Goal: Information Seeking & Learning: Check status

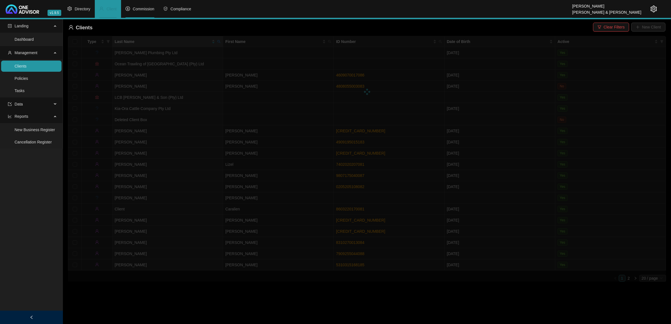
click at [143, 7] on span "Commission" at bounding box center [144, 9] width 22 height 4
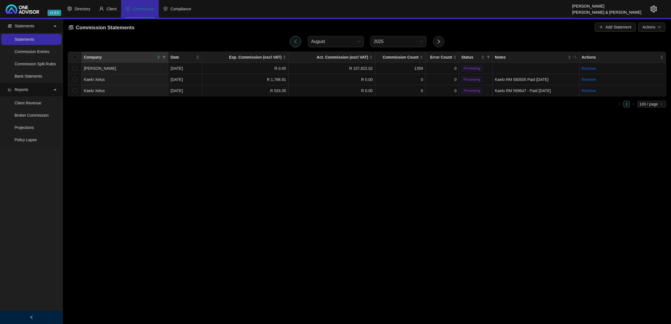
click at [296, 42] on icon "left" at bounding box center [295, 41] width 5 height 5
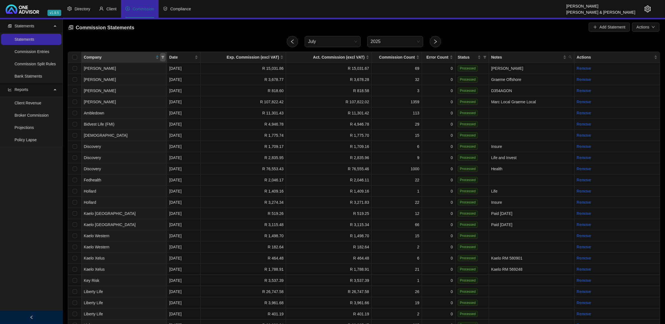
click at [163, 57] on icon "filter" at bounding box center [162, 57] width 3 height 3
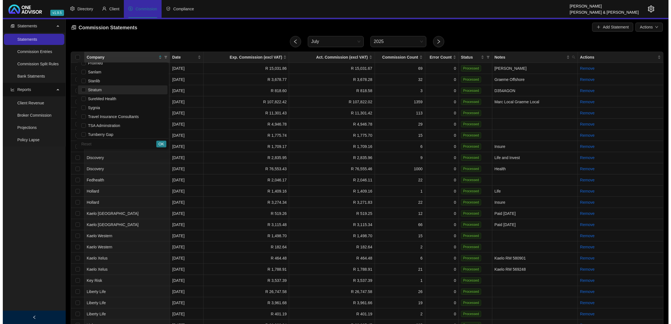
scroll to position [239, 0]
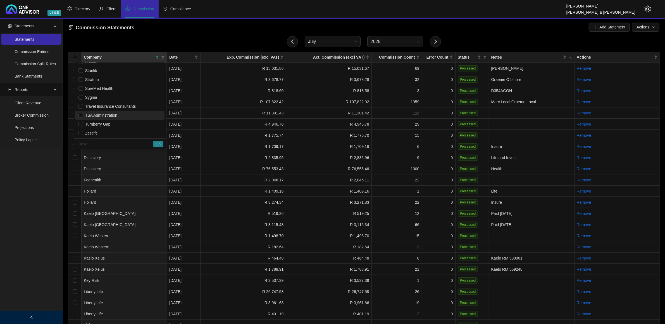
click at [111, 119] on li "TSA Adminstration" at bounding box center [119, 115] width 89 height 9
checkbox input "true"
click at [159, 143] on span "OK" at bounding box center [159, 144] width 6 height 6
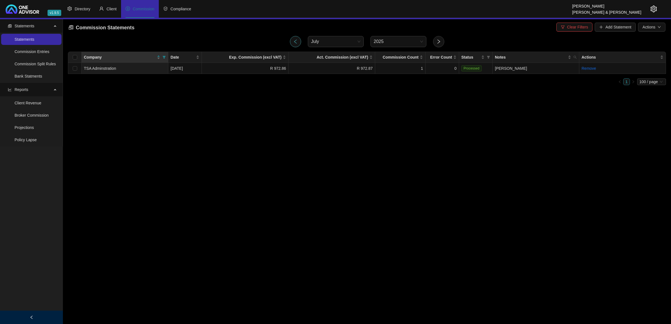
click at [291, 39] on button "button" at bounding box center [295, 41] width 11 height 11
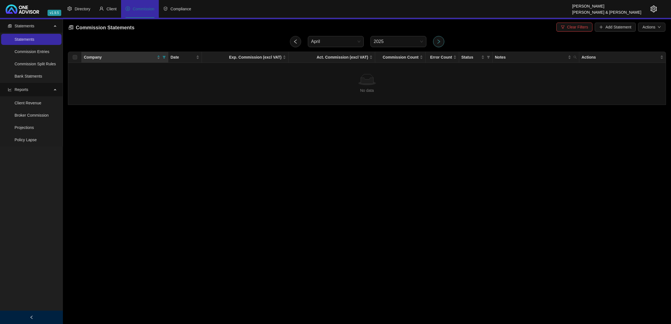
click at [441, 42] on button "button" at bounding box center [438, 41] width 11 height 11
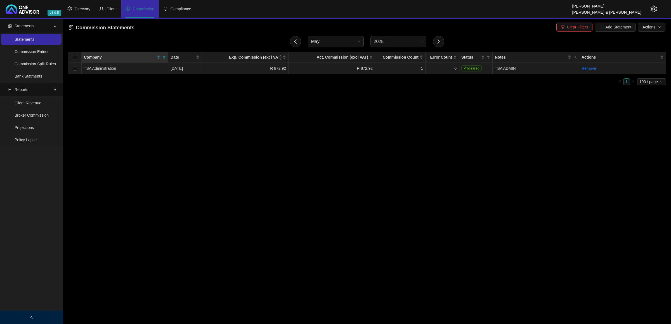
click at [346, 69] on td "R 872.92" at bounding box center [331, 68] width 87 height 11
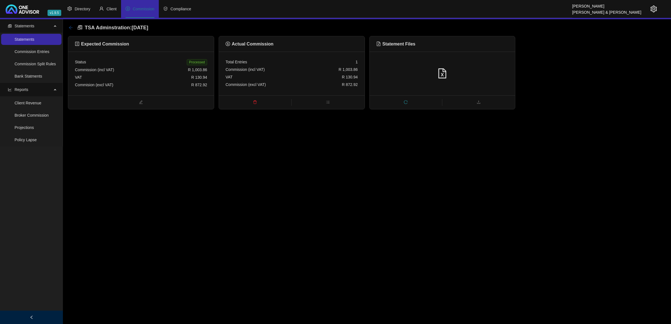
click at [70, 26] on icon "arrow-left" at bounding box center [70, 27] width 4 height 4
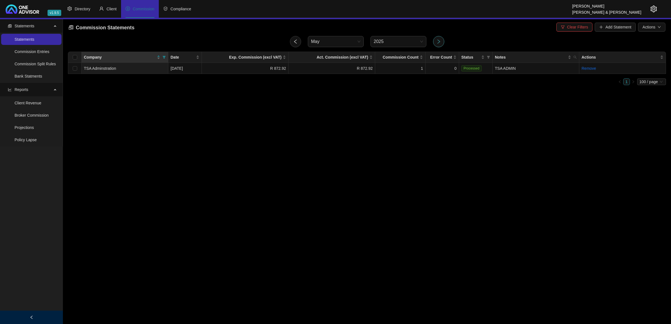
click at [440, 40] on icon "right" at bounding box center [438, 41] width 5 height 5
click at [326, 70] on td "R 1,125.83" at bounding box center [331, 68] width 87 height 11
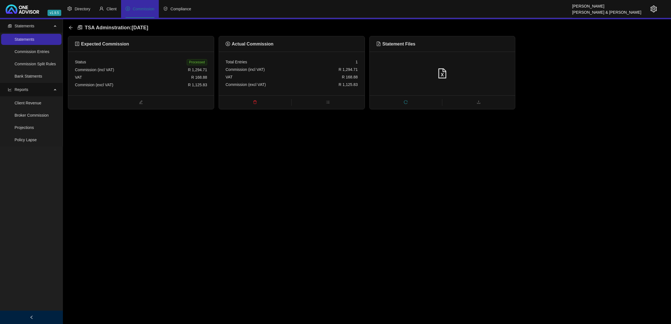
click at [263, 77] on div "VAT R 168.88" at bounding box center [291, 77] width 132 height 8
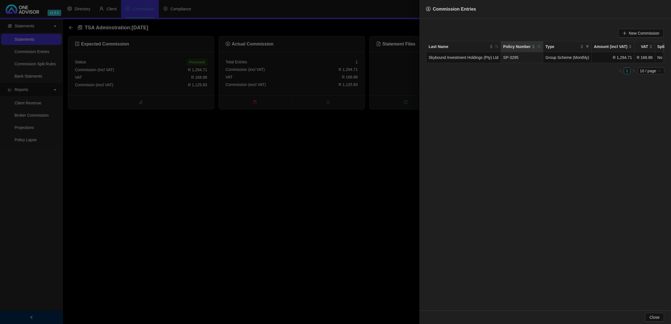
click at [260, 137] on div at bounding box center [335, 162] width 671 height 324
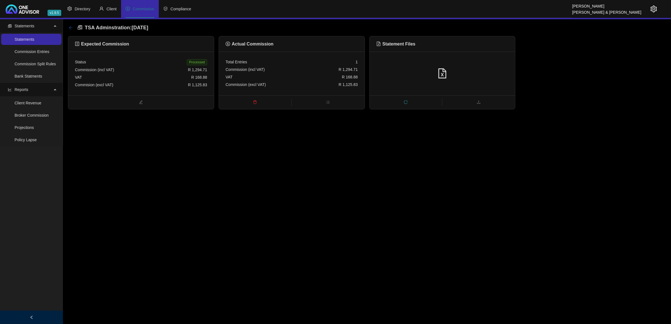
click at [71, 27] on icon "arrow-left" at bounding box center [70, 27] width 4 height 4
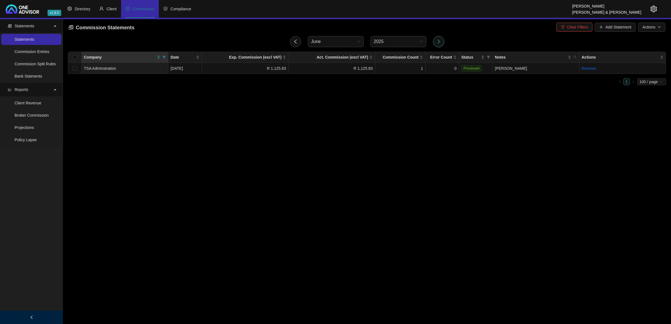
click at [441, 40] on button "button" at bounding box center [438, 41] width 11 height 11
click at [338, 67] on td "R 972.87" at bounding box center [331, 68] width 87 height 11
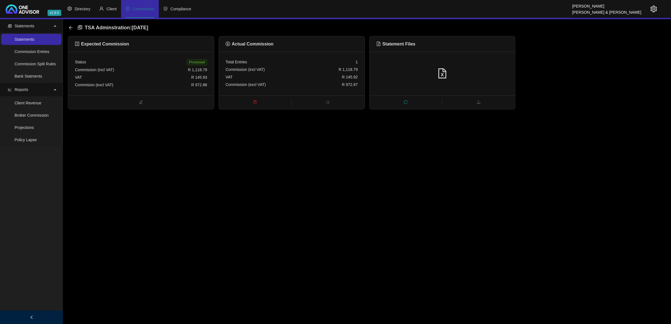
click at [70, 24] on div "TSA Adminstration : [DATE]" at bounding box center [109, 28] width 83 height 10
click at [66, 27] on div "TSA Adminstration : [DATE] Expected Commission Status Processed Commission (inc…" at bounding box center [367, 64] width 608 height 90
click at [68, 26] on icon "arrow-left" at bounding box center [70, 27] width 4 height 4
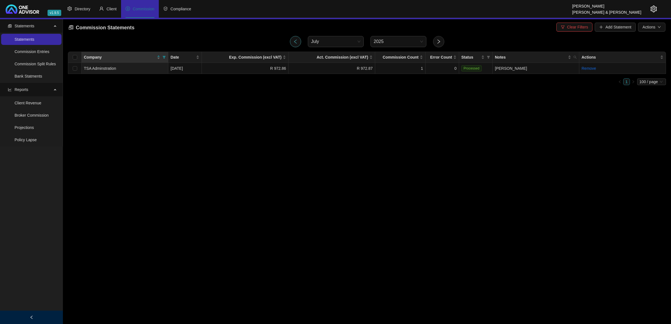
click at [298, 41] on button "button" at bounding box center [295, 41] width 11 height 11
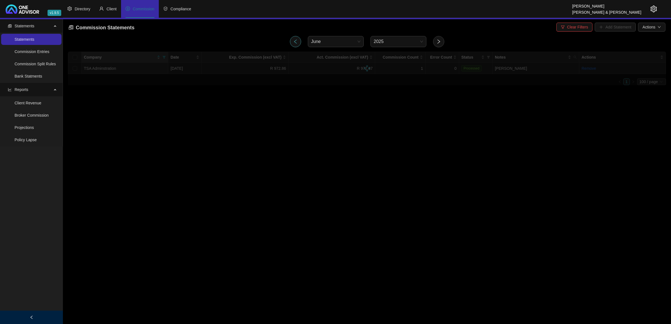
click at [298, 41] on icon "left" at bounding box center [295, 41] width 5 height 5
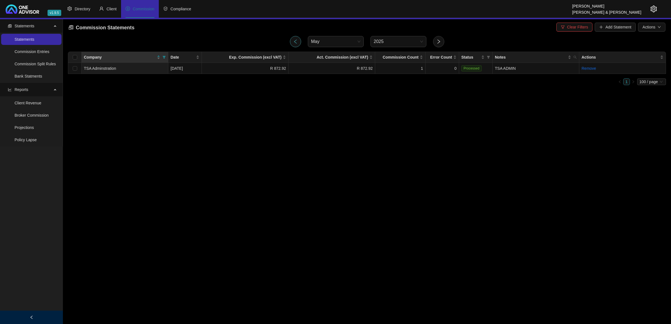
click at [290, 43] on button "button" at bounding box center [295, 41] width 11 height 11
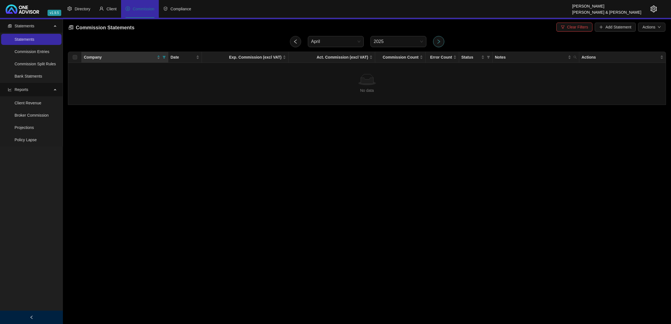
click at [440, 42] on icon "right" at bounding box center [438, 41] width 5 height 5
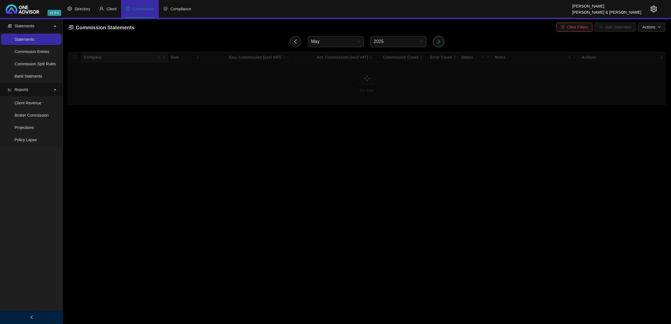
click at [440, 42] on icon "right" at bounding box center [438, 41] width 5 height 5
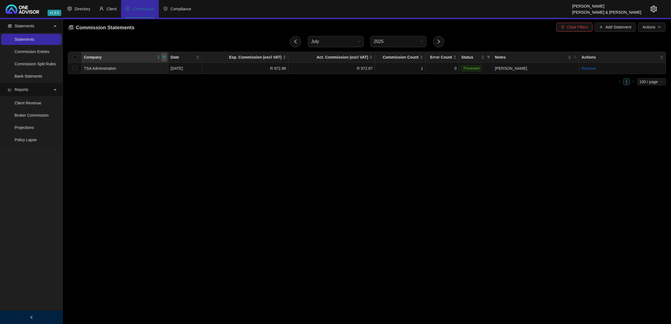
click at [163, 56] on icon "filter" at bounding box center [164, 57] width 3 height 3
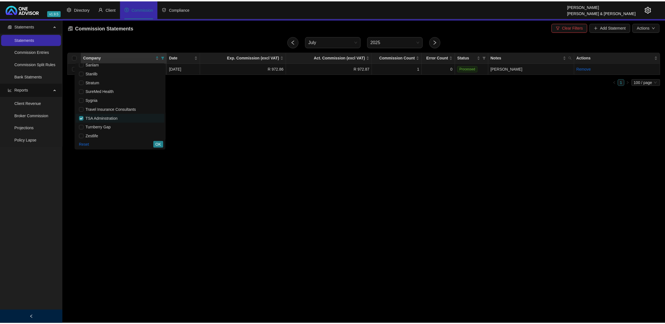
scroll to position [239, 0]
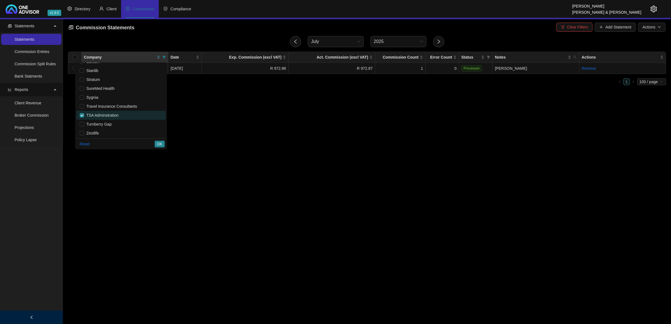
click at [110, 113] on span "TSA Adminstration" at bounding box center [101, 115] width 34 height 4
checkbox input "false"
click at [161, 144] on span "OK" at bounding box center [160, 144] width 6 height 6
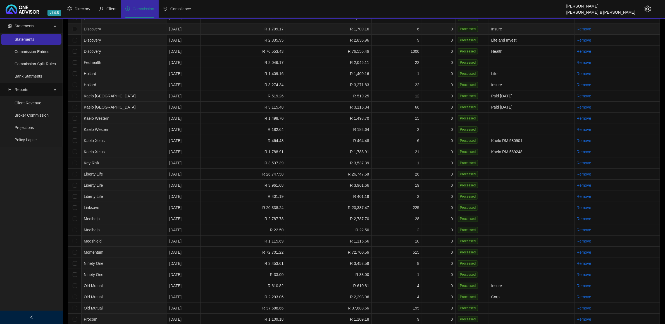
scroll to position [140, 0]
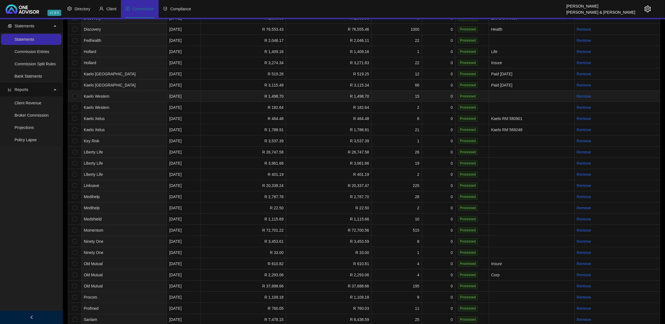
click at [129, 99] on td "Kaelo Western" at bounding box center [124, 96] width 85 height 11
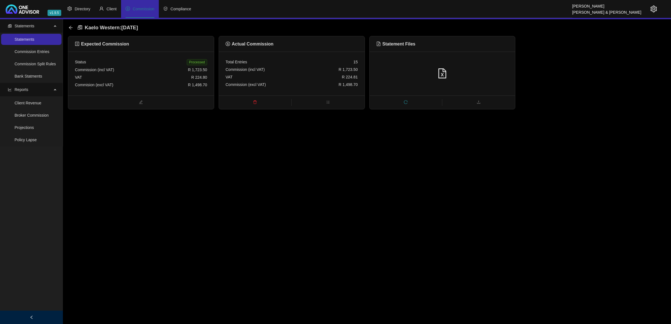
click at [310, 77] on div "VAT R 224.81" at bounding box center [291, 77] width 132 height 8
